Goal: Transaction & Acquisition: Purchase product/service

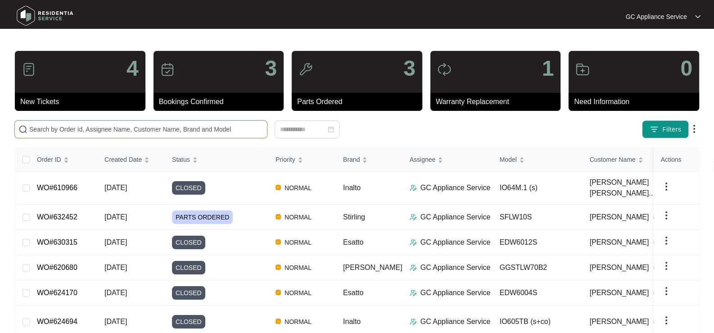
click at [84, 124] on input "text" at bounding box center [146, 129] width 234 height 10
click at [225, 130] on input "text" at bounding box center [146, 129] width 234 height 10
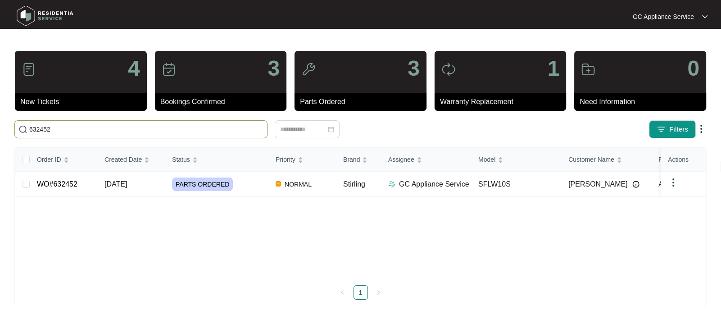
type input "632452"
click at [117, 182] on span "[DATE]" at bounding box center [115, 184] width 23 height 8
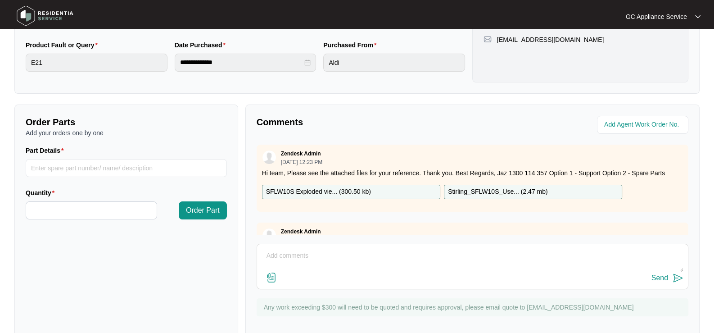
scroll to position [263, 0]
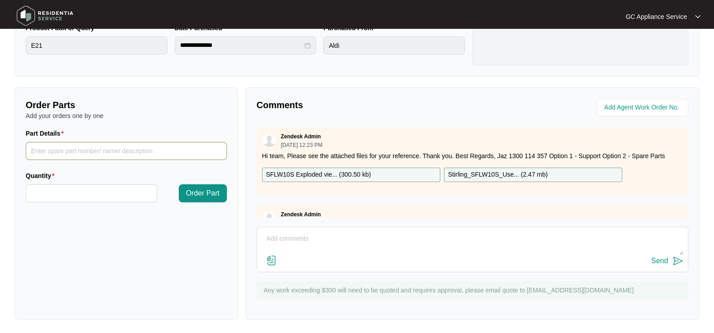
click at [87, 150] on input "Part Details" at bounding box center [126, 151] width 201 height 18
paste input "12638100000278 tub water inlet hose"
type input "12638100000278 tub water inlet hose"
click at [92, 191] on input "Quantity" at bounding box center [91, 193] width 131 height 17
type input "*"
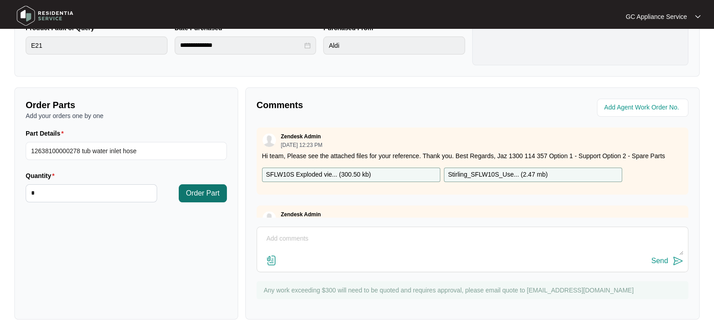
click at [205, 196] on span "Order Part" at bounding box center [203, 193] width 34 height 11
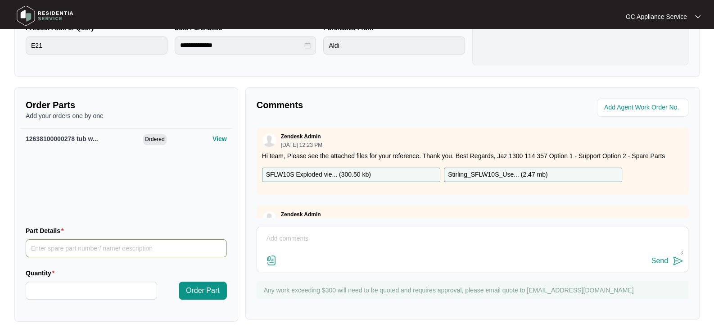
click at [138, 245] on input "Part Details" at bounding box center [126, 248] width 201 height 18
paste input "12938100000466 damper 4 in pack"
type input "12938100000466 damper 4 in pack"
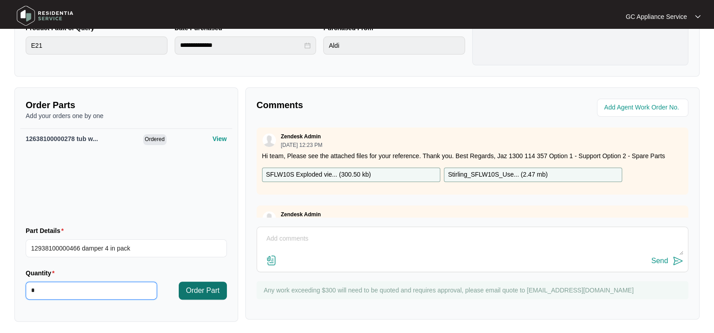
type input "*"
click at [218, 299] on button "Order Part" at bounding box center [203, 290] width 48 height 18
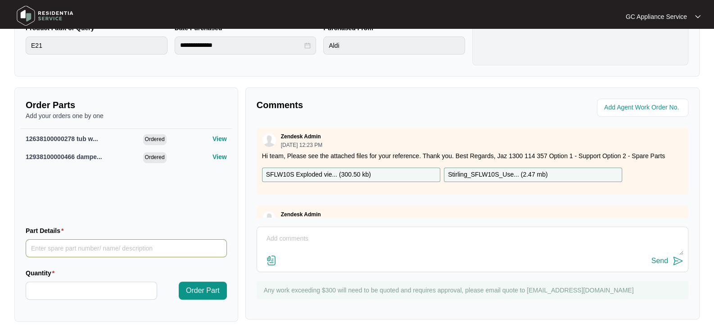
click at [115, 248] on input "Part Details" at bounding box center [126, 248] width 201 height 18
paste input "12138100002987 damper pin. 8 pack"
type input "12138100002987 damper pin. 8 pack"
click at [112, 290] on input "Quantity" at bounding box center [91, 290] width 131 height 17
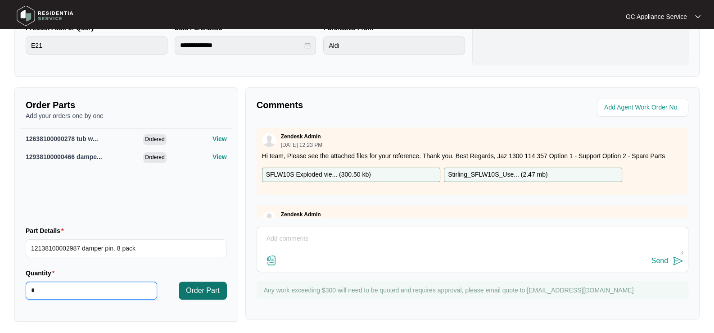
type input "*"
click at [197, 290] on span "Order Part" at bounding box center [203, 290] width 34 height 11
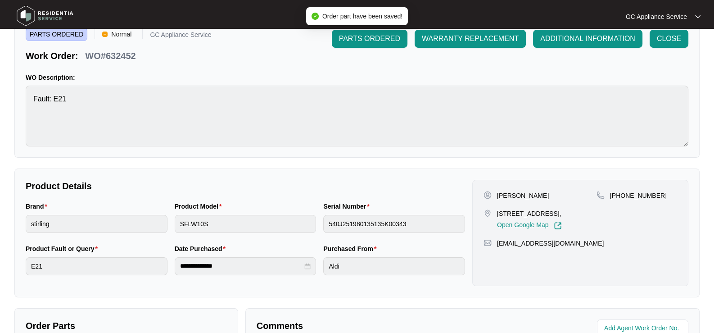
scroll to position [38, 0]
